Goal: Task Accomplishment & Management: Use online tool/utility

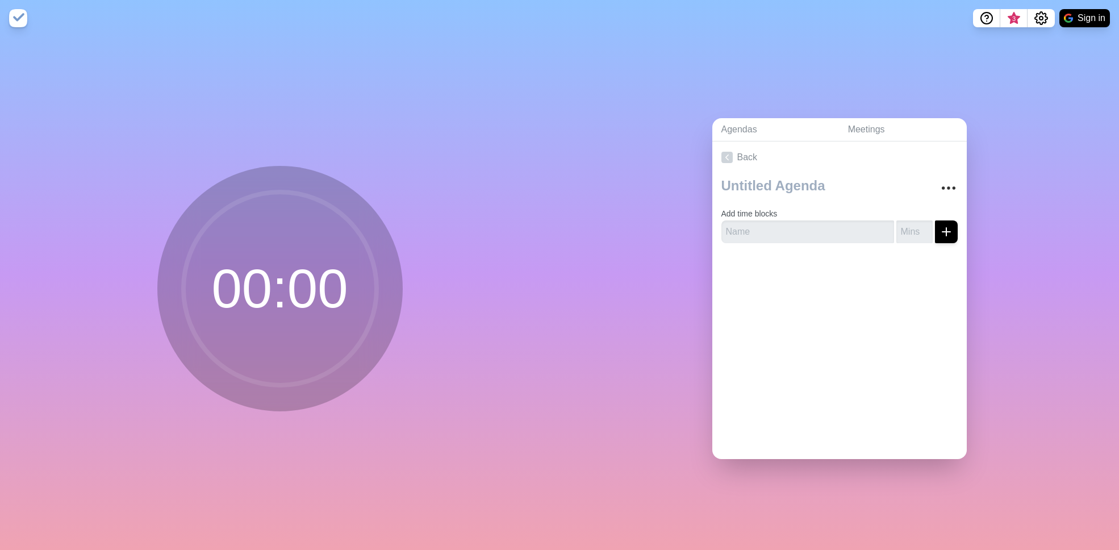
click at [801, 283] on div at bounding box center [839, 274] width 254 height 45
click at [909, 345] on div "Back Add time blocks" at bounding box center [839, 300] width 254 height 318
click at [946, 183] on button "More" at bounding box center [948, 188] width 23 height 23
click at [976, 252] on div "Agendas Meetings Back Clear time blocks Duplicate agenda Delete agenda Archive …" at bounding box center [838, 292] width 559 height 513
click at [892, 397] on div "Back Clear time blocks Duplicate agenda Delete agenda Archive Add time blocks" at bounding box center [839, 300] width 254 height 318
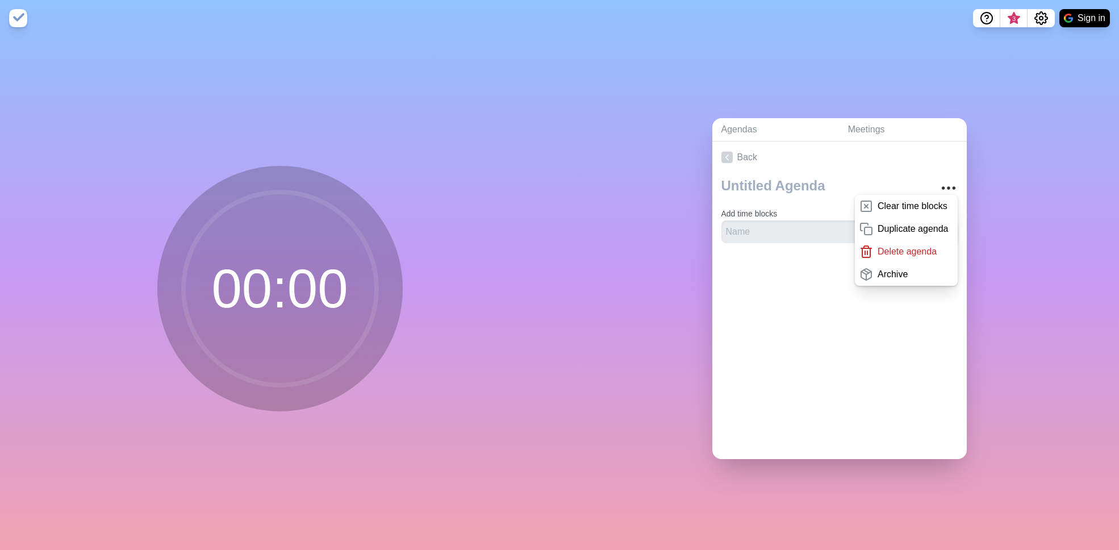
click at [867, 334] on div "Back Clear time blocks Duplicate agenda Delete agenda Archive Add time blocks" at bounding box center [839, 300] width 254 height 318
click at [1054, 80] on div "Agendas Meetings Back Clear time blocks Duplicate agenda Delete agenda Archive …" at bounding box center [838, 292] width 559 height 513
click at [1037, 18] on icon "Settings" at bounding box center [1041, 18] width 14 height 14
click at [1024, 48] on p "Preferences" at bounding box center [1004, 43] width 49 height 14
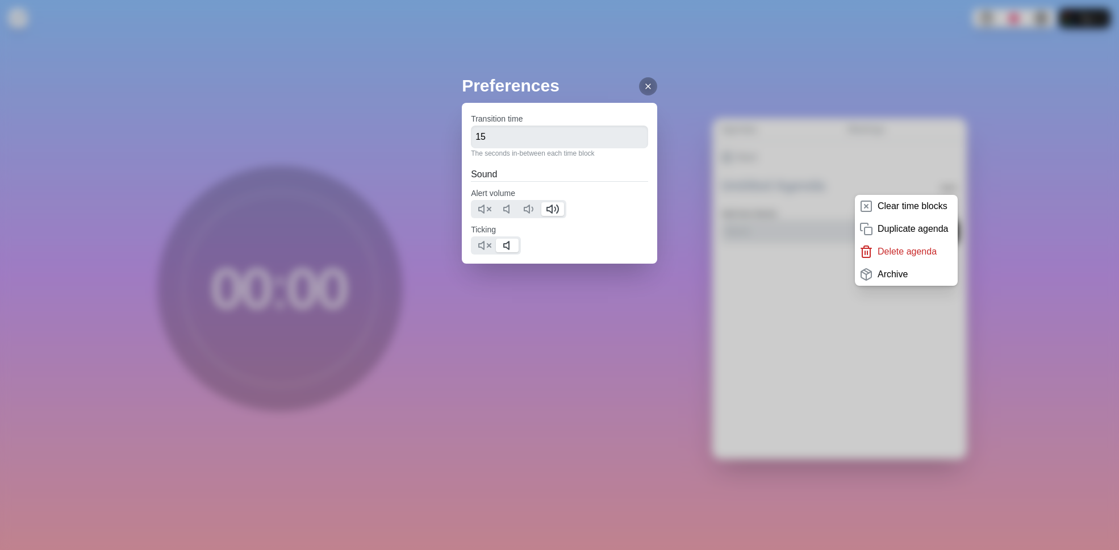
click at [644, 85] on icon at bounding box center [648, 86] width 9 height 9
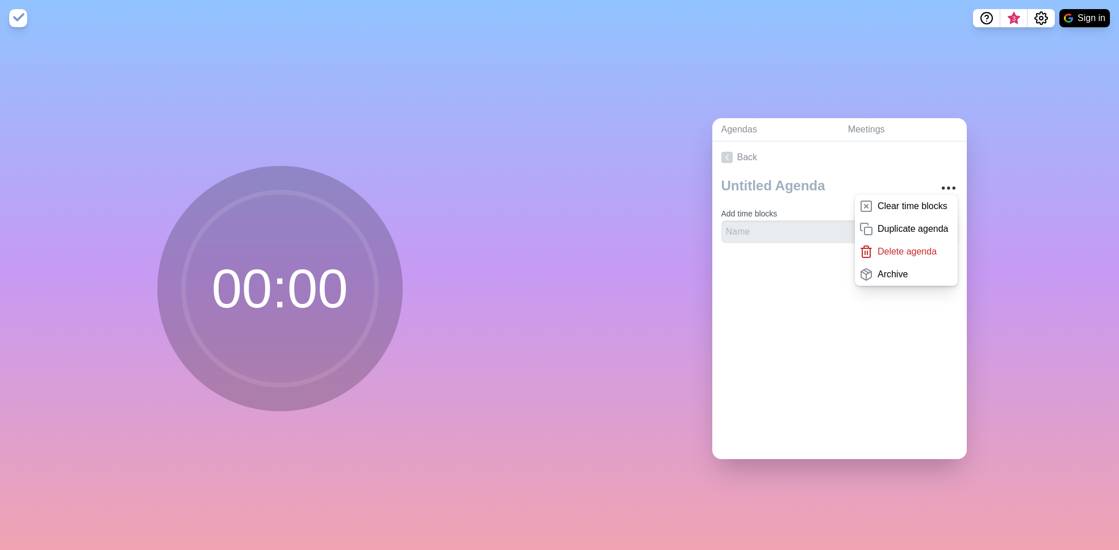
click at [1039, 421] on div "Agendas Meetings Back Clear time blocks Duplicate agenda Delete agenda Archive …" at bounding box center [838, 292] width 559 height 513
click at [939, 181] on icon "More" at bounding box center [948, 188] width 18 height 18
click at [969, 426] on div "Agendas Meetings Back Add time blocks" at bounding box center [838, 292] width 559 height 513
